Goal: Task Accomplishment & Management: Use online tool/utility

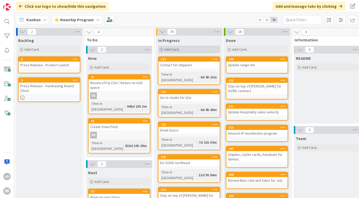
click at [173, 48] on span "Add Card..." at bounding box center [172, 49] width 17 height 5
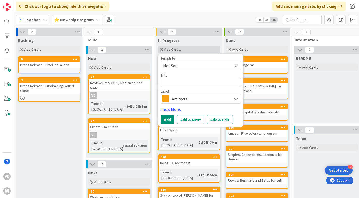
type textarea "x"
type textarea "[URL][DOMAIN_NAME]"
type textarea "x"
type textarea "[URL][DOMAIN_NAME]"
type textarea "x"
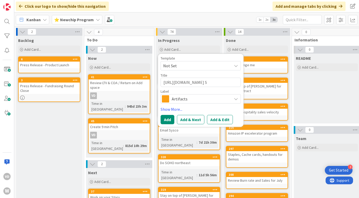
type textarea "[URL][DOMAIN_NAME] So"
type textarea "x"
type textarea "[URL][DOMAIN_NAME] Sou"
type textarea "x"
type textarea "[URL][DOMAIN_NAME] Sout"
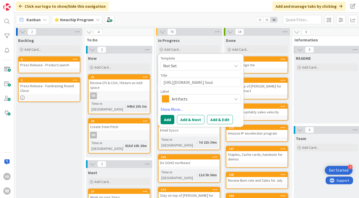
type textarea "x"
type textarea "[URL][DOMAIN_NAME] South"
type textarea "x"
type textarea "[URL][DOMAIN_NAME] Southe"
type textarea "x"
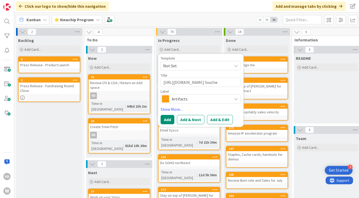
type textarea "[URL][DOMAIN_NAME] [PERSON_NAME]"
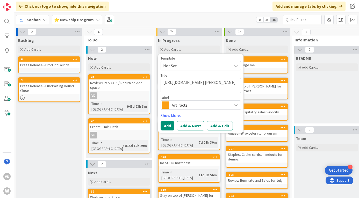
type textarea "x"
type textarea "[URL][DOMAIN_NAME] Southern"
type textarea "x"
type textarea "[URL][DOMAIN_NAME] Southern"
type textarea "x"
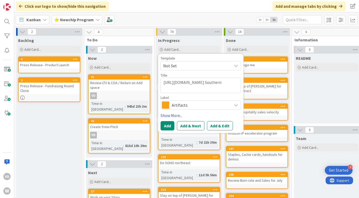
type textarea "[URL][DOMAIN_NAME] Southern C"
type textarea "x"
type textarea "[URL][DOMAIN_NAME] Southern Ca"
type textarea "x"
type textarea "[URL][DOMAIN_NAME] [GEOGRAPHIC_DATA]"
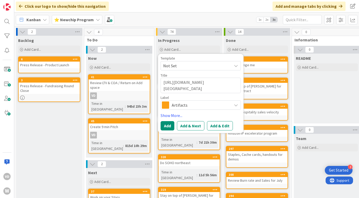
type textarea "x"
type textarea "[URL][DOMAIN_NAME] [GEOGRAPHIC_DATA]"
type textarea "x"
type textarea "[URL][DOMAIN_NAME] [GEOGRAPHIC_DATA]"
type textarea "x"
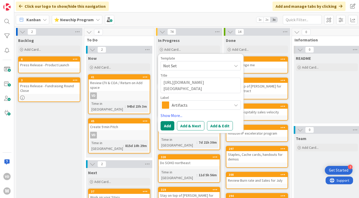
type textarea "[URL][DOMAIN_NAME] Southern Cali s"
type textarea "x"
type textarea "[URL][DOMAIN_NAME] [GEOGRAPHIC_DATA] sa"
type textarea "x"
type textarea "[URL][DOMAIN_NAME] [GEOGRAPHIC_DATA][PERSON_NAME]"
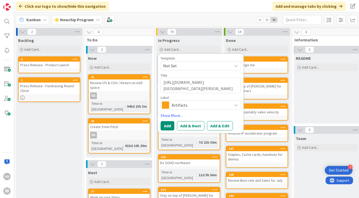
type textarea "x"
type textarea "[URL][DOMAIN_NAME] Southern Cali sale"
type textarea "x"
type textarea "[URL][DOMAIN_NAME] Southern Cali sales"
type textarea "x"
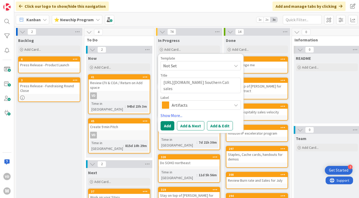
type textarea "[URL][DOMAIN_NAME] Southern Cali sales"
type textarea "x"
type textarea "[URL][DOMAIN_NAME] Southern Cali sales d"
type textarea "x"
type textarea "[URL][DOMAIN_NAME] Southern Cali sales di"
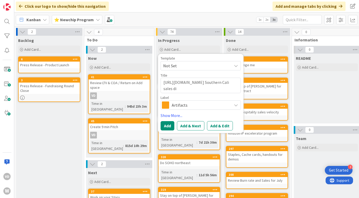
type textarea "x"
type textarea "[URL][DOMAIN_NAME] Southern Cali sales dis"
type textarea "x"
type textarea "[URL][DOMAIN_NAME] Southern Cali sales dist"
type textarea "x"
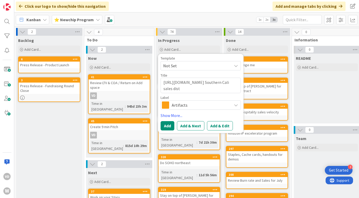
type textarea "[URL][DOMAIN_NAME] Southern Cali sales distr"
type textarea "x"
type textarea "[URL][DOMAIN_NAME] Southern Cali sales distro"
click at [168, 126] on button "Add" at bounding box center [167, 125] width 14 height 9
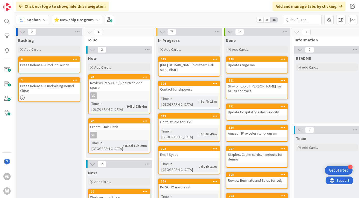
click at [187, 89] on div "Contact for shippers" at bounding box center [188, 89] width 61 height 7
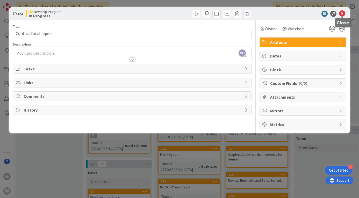
click at [340, 14] on icon at bounding box center [342, 14] width 6 height 6
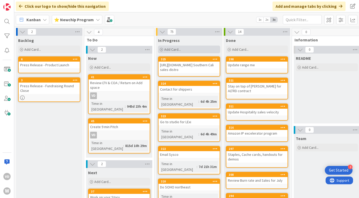
click at [178, 49] on span "Add Card..." at bounding box center [172, 49] width 17 height 5
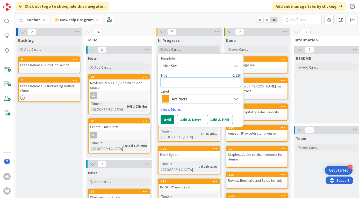
type textarea "x"
type textarea "D"
type textarea "x"
type textarea "Do"
type textarea "x"
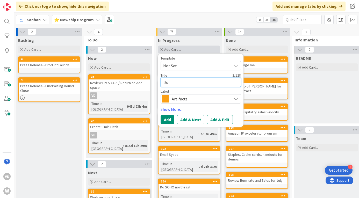
type textarea "Do"
type textarea "x"
type textarea "Do s"
type textarea "x"
type textarea "Do sa"
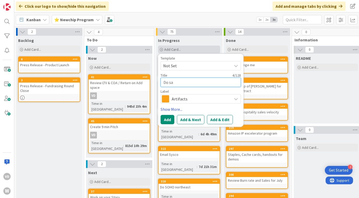
type textarea "x"
type textarea "Do [PERSON_NAME]"
type textarea "x"
type textarea "Do sale"
type textarea "x"
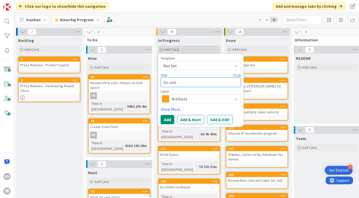
type textarea "Do sales"
type textarea "x"
type textarea "Do sales"
type textarea "x"
type textarea "Do sales f"
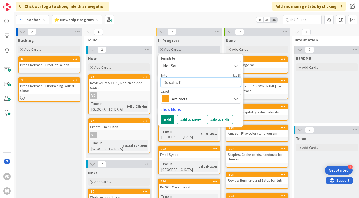
type textarea "x"
type textarea "Do sales fo"
type textarea "x"
type textarea "Do sales for"
type textarea "x"
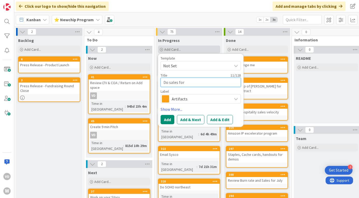
type textarea "Do sales for"
type textarea "x"
type textarea "Do sales for A"
type textarea "x"
type textarea "Do sales for Au"
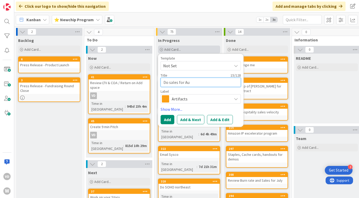
type textarea "x"
type textarea "Do sales for Aug"
type textarea "x"
type textarea "Do sales for Augu"
type textarea "x"
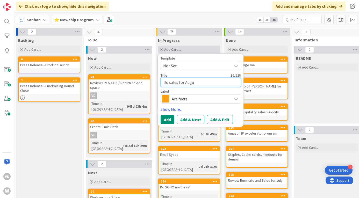
type textarea "Do sales for Augus"
type textarea "x"
type textarea "Do sales for August"
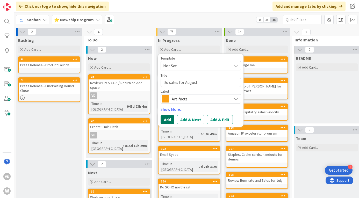
click at [167, 119] on button "Add" at bounding box center [167, 119] width 14 height 9
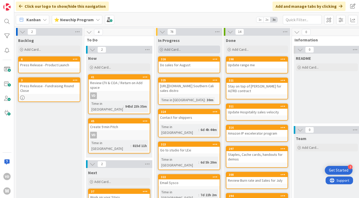
click at [170, 49] on span "Add Card..." at bounding box center [172, 49] width 17 height 5
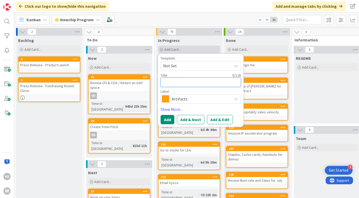
type textarea "x"
type textarea "G"
type textarea "x"
type textarea "Go"
type textarea "x"
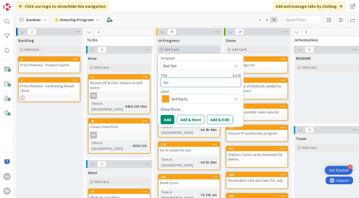
type textarea "Go o"
type textarea "x"
type textarea "Go ov"
type textarea "x"
type textarea "Go ove"
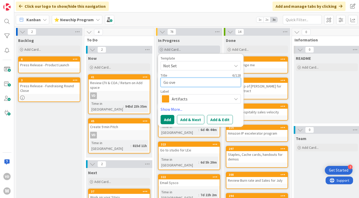
type textarea "x"
type textarea "Go over"
type textarea "x"
type textarea "Go over"
type textarea "x"
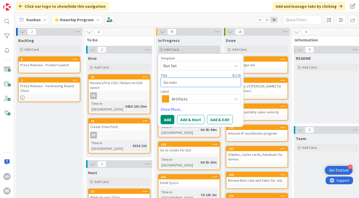
type textarea "Go over e"
type textarea "x"
type textarea "Go over ex"
type textarea "x"
type textarea "Go over exp"
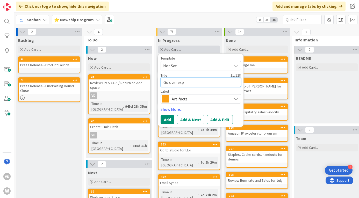
type textarea "x"
type textarea "Go over expe"
type textarea "x"
type textarea "Go over expen"
type textarea "x"
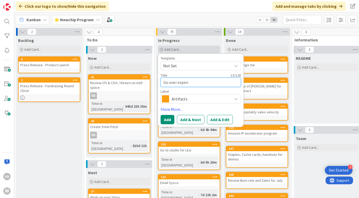
type textarea "Go over expens"
type textarea "x"
type textarea "Go over expense"
type textarea "x"
type textarea "Go over expenses"
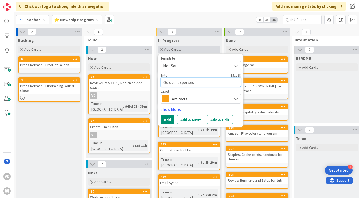
type textarea "x"
type textarea "Go over expenses"
type textarea "x"
type textarea "Go over expenses fo"
type textarea "x"
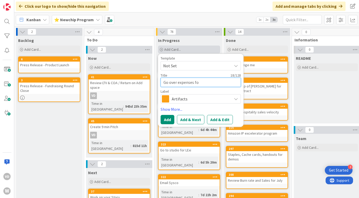
type textarea "Go over expenses for"
type textarea "x"
type textarea "Go over expenses for"
type textarea "x"
type textarea "Go over expenses for A"
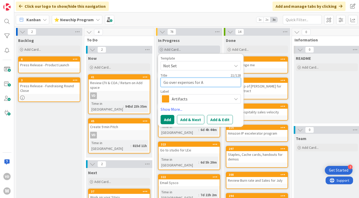
type textarea "x"
type textarea "Go over expenses for Au"
type textarea "x"
type textarea "Go over expenses for Aug"
type textarea "x"
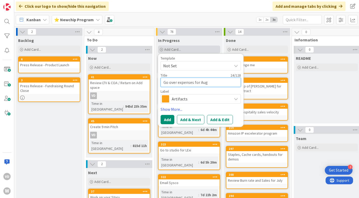
type textarea "Go over expenses for Augu"
type textarea "x"
type textarea "Go over expenses for Augus"
type textarea "x"
type textarea "Go over expenses for August"
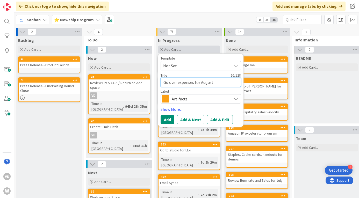
type textarea "x"
type textarea "Go over expenses for August"
type textarea "x"
type textarea "Go over expenses for August a"
type textarea "x"
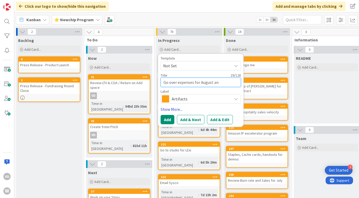
type textarea "Go over expenses for August and"
type textarea "x"
type textarea "Go over expenses for August and"
type textarea "x"
type textarea "Go over expenses for August and c"
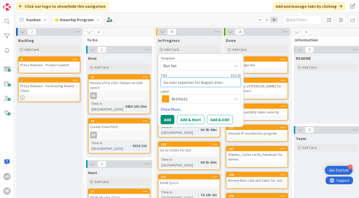
type textarea "x"
type textarea "Go over expenses for August and ca"
type textarea "x"
type textarea "Go over expenses for August and cat"
type textarea "x"
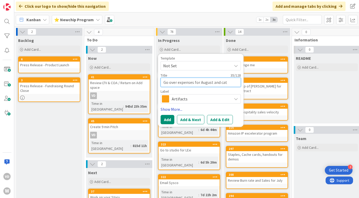
type textarea "Go over expenses for August and cata"
type textarea "x"
type textarea "Go over expenses for August and catag"
type textarea "x"
type textarea "Go over expenses for August and catago"
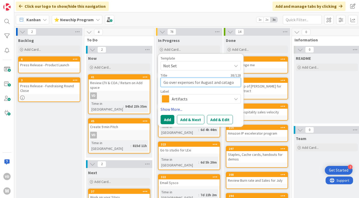
type textarea "x"
type textarea "Go over expenses for August and catagor"
type textarea "x"
type textarea "Go over expenses for August and catagori"
type textarea "x"
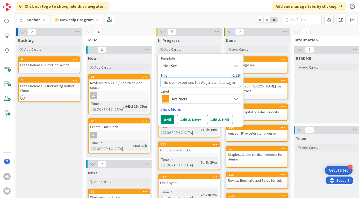
type textarea "Go over expenses for August and catagoriz"
type textarea "x"
type textarea "Go over expenses for August and catagorize"
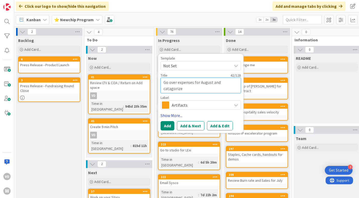
type textarea "x"
type textarea "Go over expenses for August and catagorized"
type textarea "x"
type textarea "Go over expenses for August and catagorize"
click at [166, 125] on button "Add" at bounding box center [167, 125] width 14 height 9
